Goal: Information Seeking & Learning: Learn about a topic

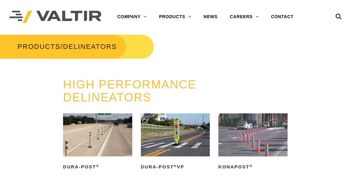
click at [95, 143] on img at bounding box center [97, 135] width 69 height 43
click at [167, 153] on img at bounding box center [175, 135] width 69 height 43
click at [257, 145] on img at bounding box center [253, 135] width 69 height 43
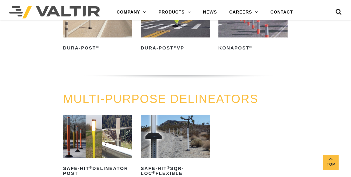
scroll to position [154, 0]
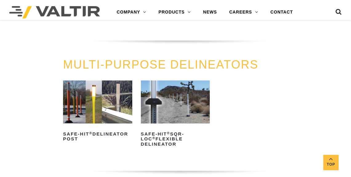
click at [82, 107] on img at bounding box center [97, 102] width 69 height 43
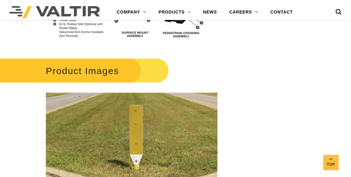
scroll to position [492, 0]
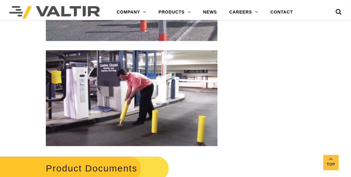
scroll to position [954, 0]
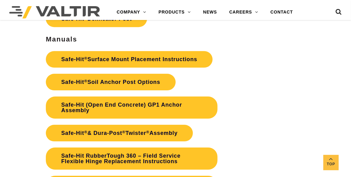
scroll to position [1416, 0]
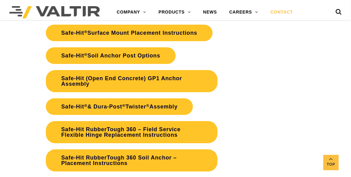
click at [280, 9] on link "CONTACT" at bounding box center [281, 12] width 35 height 12
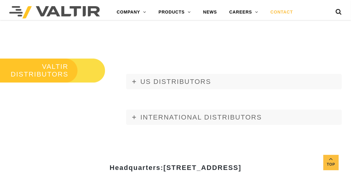
scroll to position [646, 0]
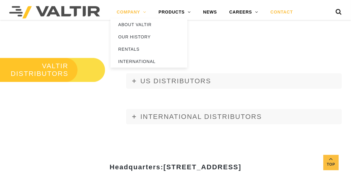
click at [131, 12] on link "COMPANY" at bounding box center [132, 12] width 42 height 12
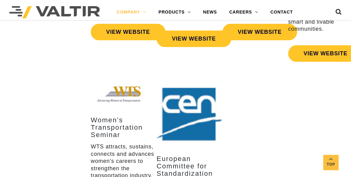
scroll to position [1200, 0]
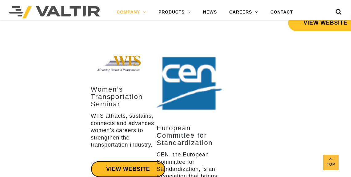
click at [119, 161] on link "VIEW WEBSITE" at bounding box center [128, 169] width 75 height 17
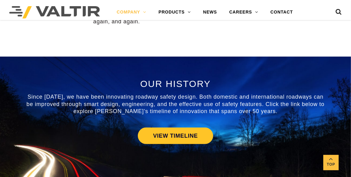
scroll to position [246, 0]
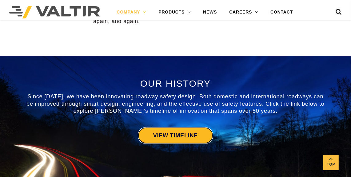
click at [154, 135] on link "VIEW TIMELINE" at bounding box center [175, 135] width 75 height 17
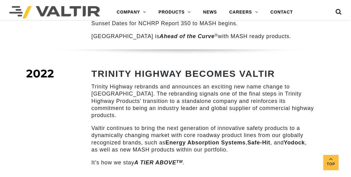
scroll to position [892, 0]
